Goal: Transaction & Acquisition: Book appointment/travel/reservation

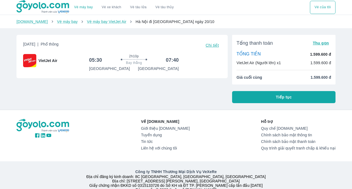
scroll to position [6, 0]
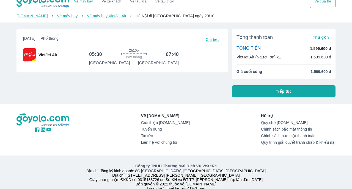
click at [250, 90] on button "Tiếp tục" at bounding box center [283, 91] width 103 height 12
click at [255, 90] on button "Tiếp tục" at bounding box center [283, 91] width 103 height 12
click at [272, 90] on button "Tiếp tục" at bounding box center [283, 91] width 103 height 12
click at [278, 91] on span "Tiếp tục" at bounding box center [284, 91] width 16 height 5
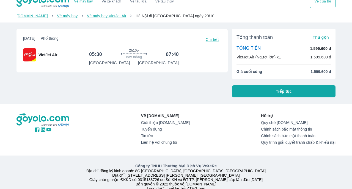
click at [278, 91] on span "Tiếp tục" at bounding box center [284, 91] width 16 height 5
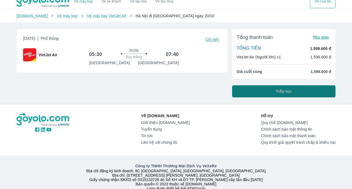
click at [278, 91] on span "Tiếp tục" at bounding box center [284, 91] width 16 height 5
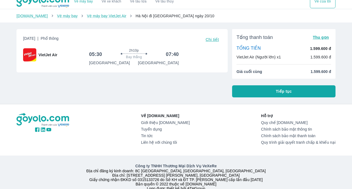
click at [278, 91] on span "Tiếp tục" at bounding box center [284, 91] width 16 height 5
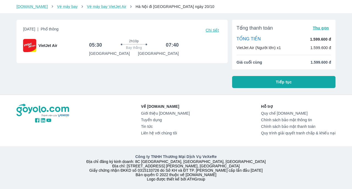
scroll to position [0, 0]
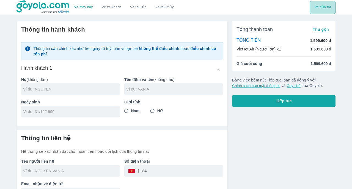
click at [324, 6] on button "Vé của tôi" at bounding box center [323, 7] width 26 height 13
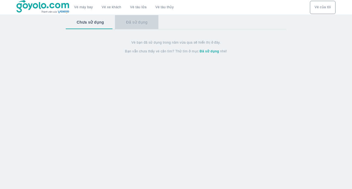
click at [140, 24] on button "Đã sử dụng" at bounding box center [136, 22] width 43 height 14
